Goal: Find specific page/section: Find specific page/section

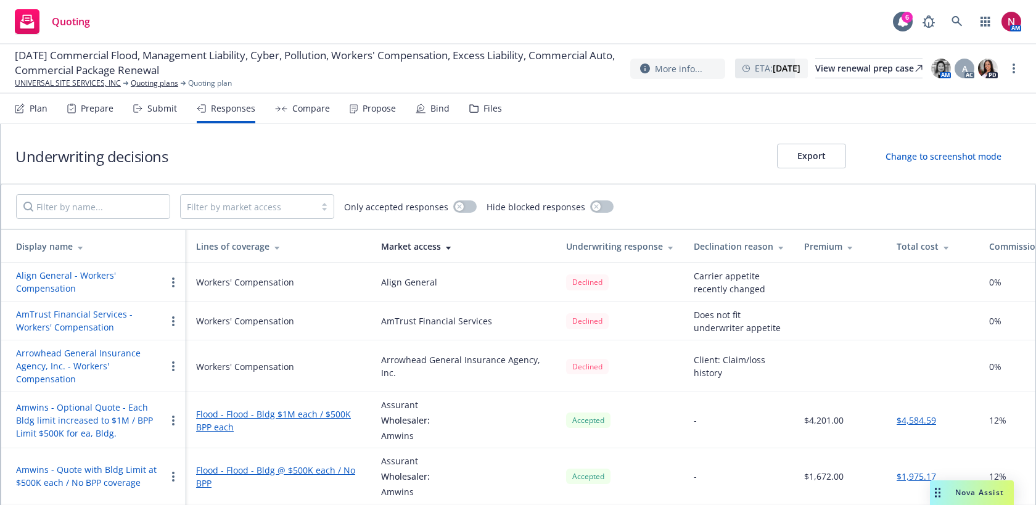
scroll to position [917, 0]
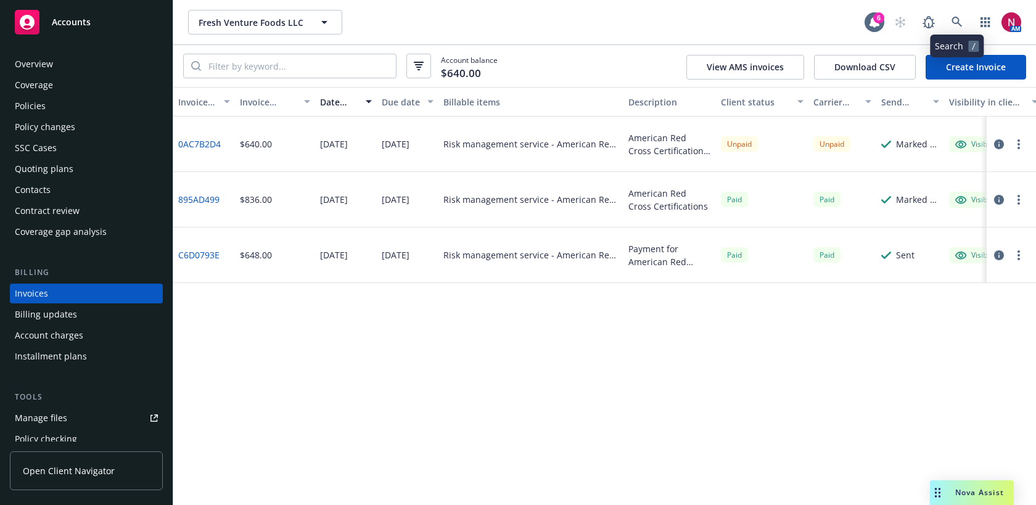
scroll to position [21, 0]
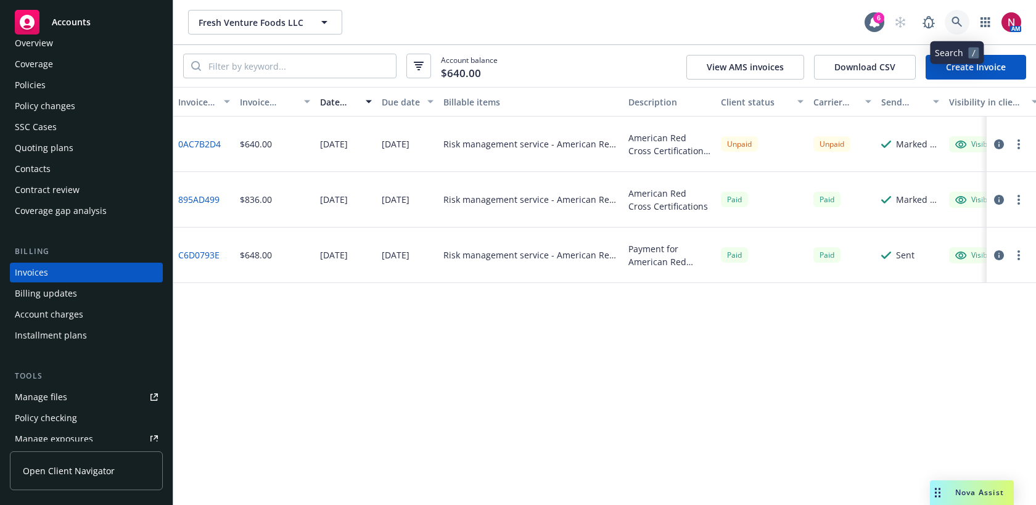
click at [961, 20] on icon at bounding box center [956, 22] width 11 height 11
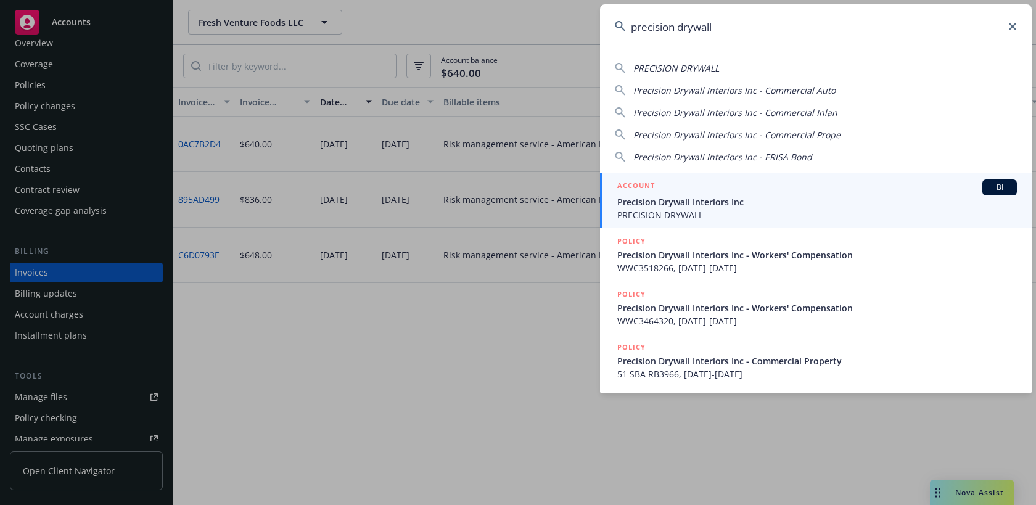
type input "precision drywall"
click at [821, 200] on span "Precision Drywall Interiors Inc" at bounding box center [817, 201] width 400 height 13
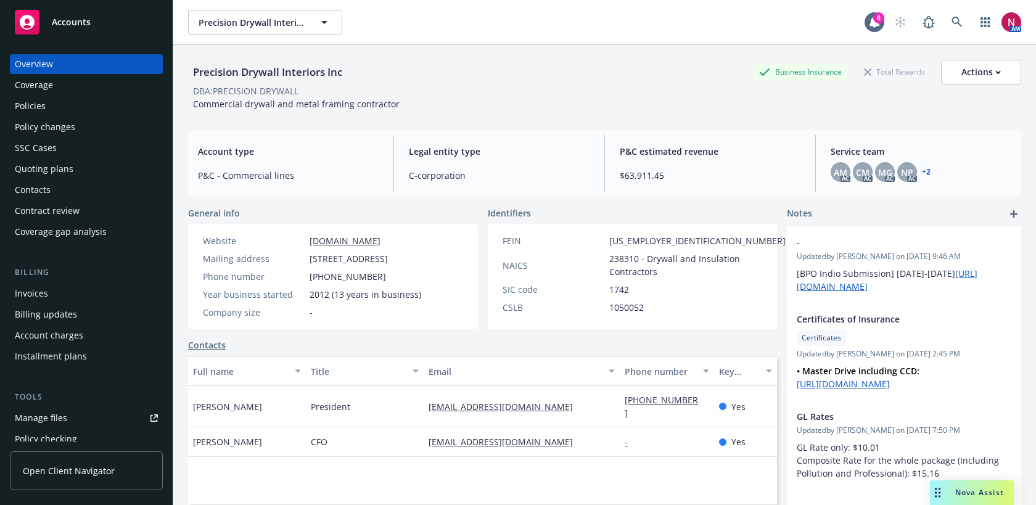
click at [84, 109] on div "Policies" at bounding box center [86, 106] width 143 height 20
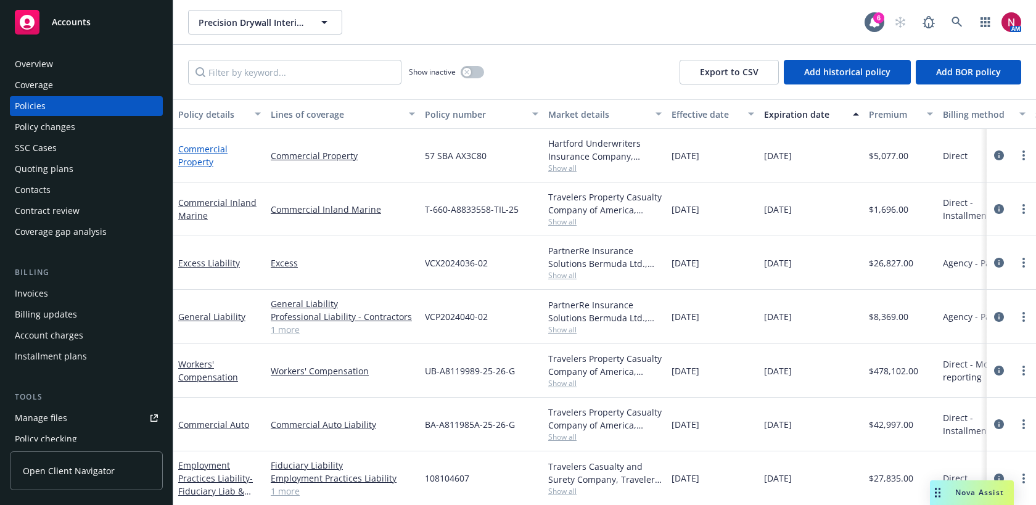
click at [190, 162] on link "Commercial Property" at bounding box center [202, 155] width 49 height 25
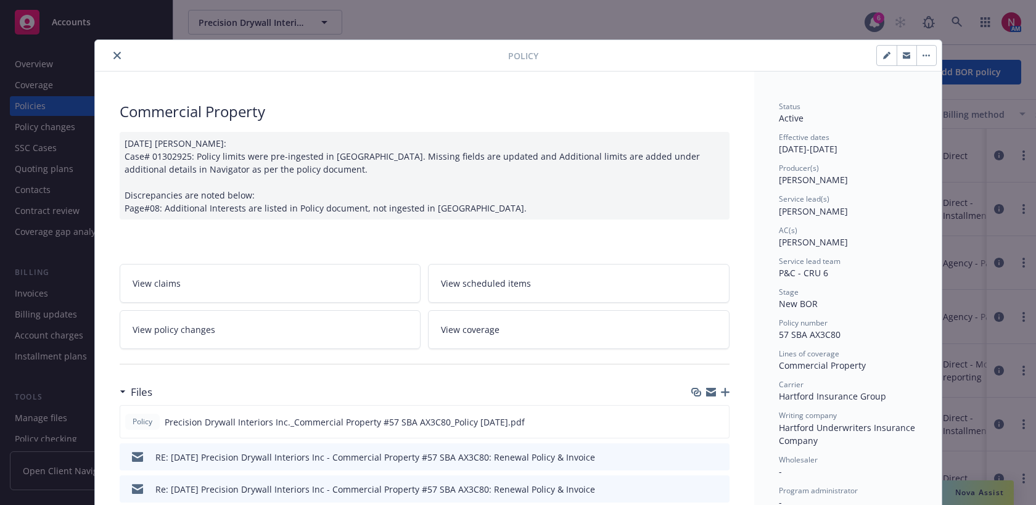
scroll to position [141, 0]
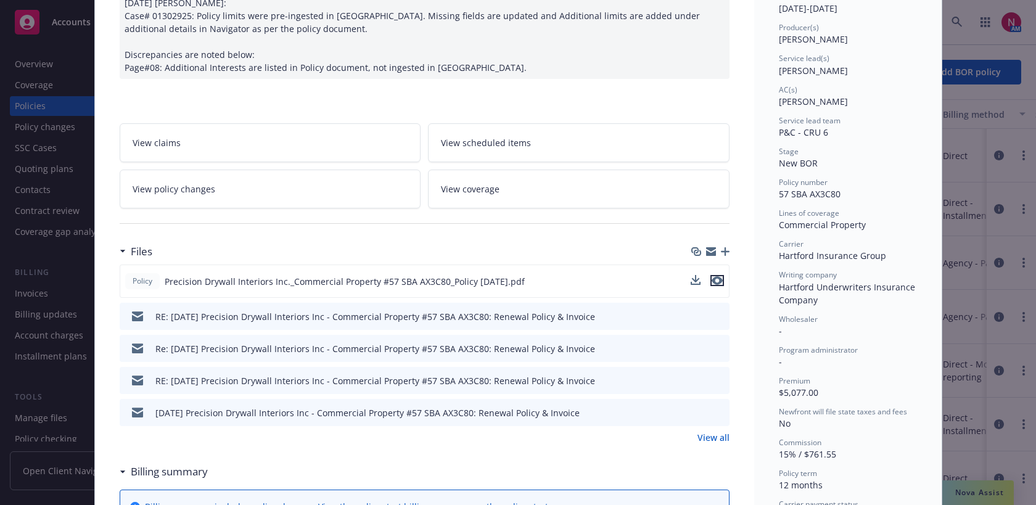
click at [716, 280] on icon "preview file" at bounding box center [716, 280] width 11 height 9
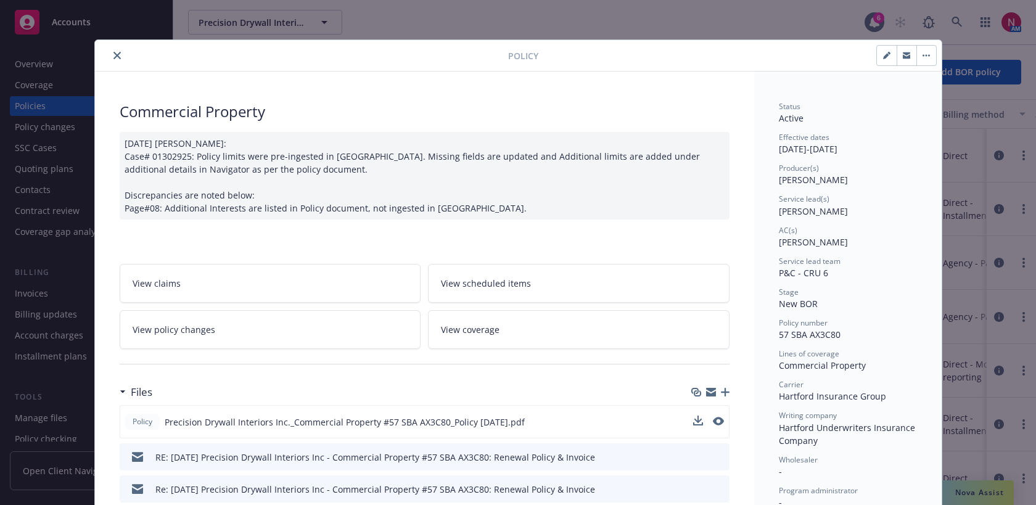
click at [120, 60] on button "close" at bounding box center [117, 55] width 15 height 15
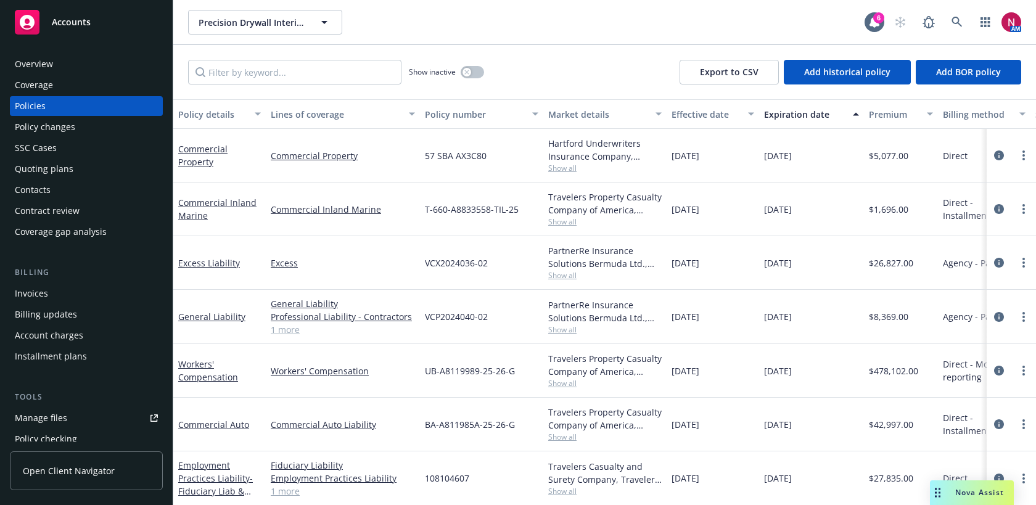
click at [70, 172] on div "Quoting plans" at bounding box center [44, 169] width 59 height 20
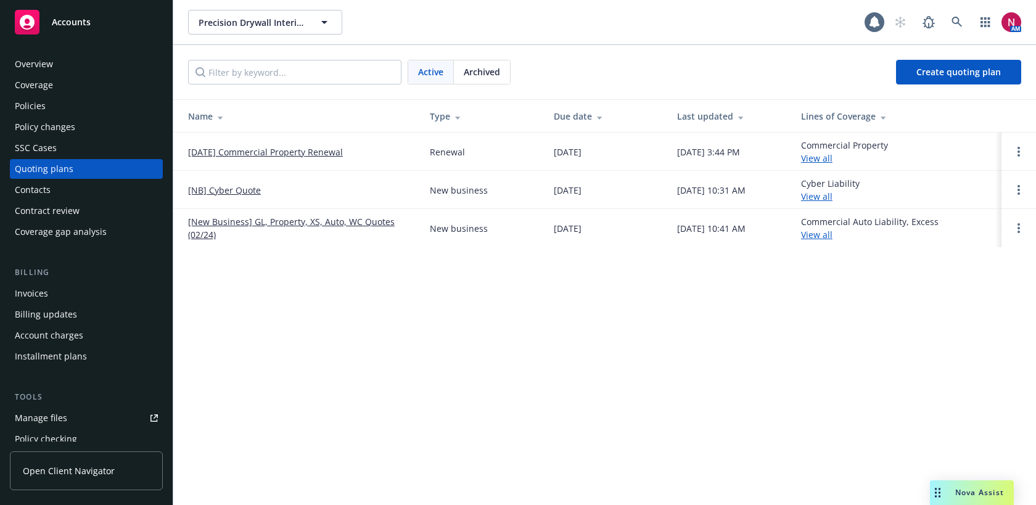
click at [262, 154] on link "[DATE] Commercial Property Renewal" at bounding box center [265, 152] width 155 height 13
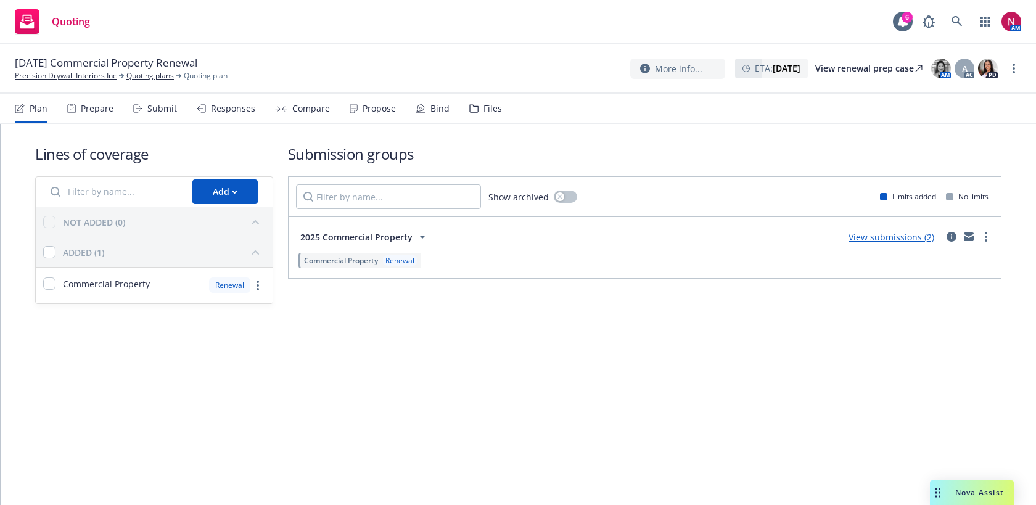
click at [213, 112] on div "Responses" at bounding box center [233, 109] width 44 height 10
